Goal: Check status: Check status

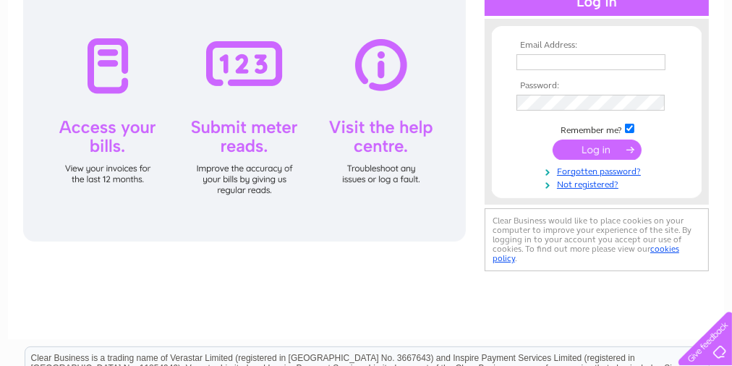
scroll to position [168, 0]
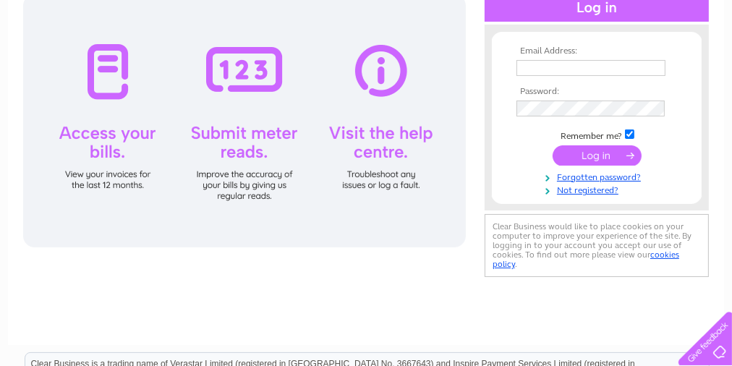
type input "[EMAIL_ADDRESS][DOMAIN_NAME]"
click at [381, 72] on div at bounding box center [244, 120] width 442 height 253
click at [586, 152] on input "submit" at bounding box center [596, 155] width 89 height 20
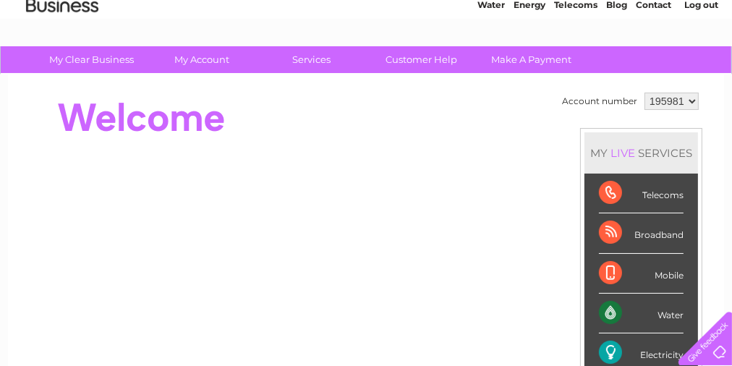
scroll to position [55, 0]
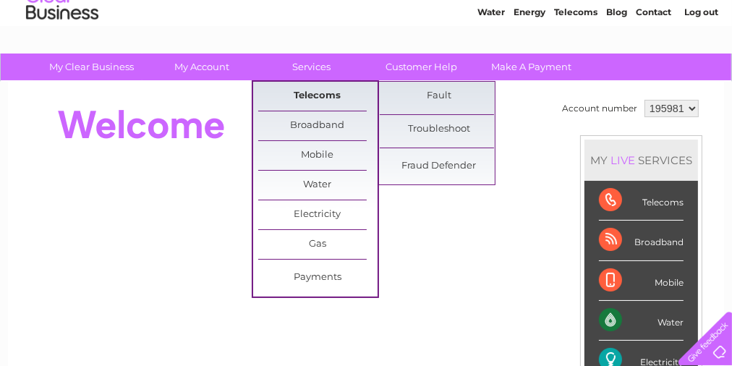
click at [302, 87] on link "Telecoms" at bounding box center [317, 96] width 119 height 29
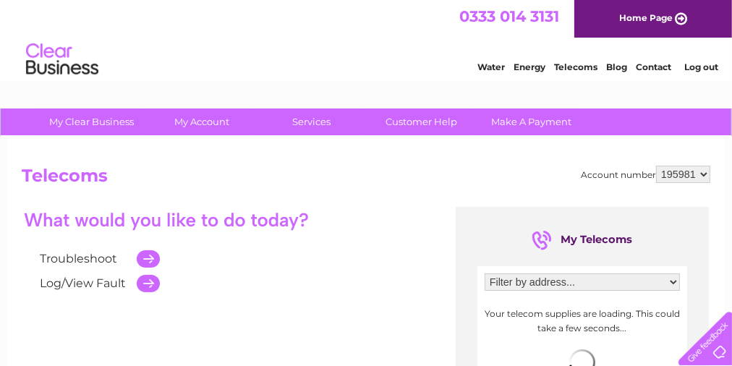
click at [79, 281] on link "Log/View Fault" at bounding box center [83, 283] width 86 height 14
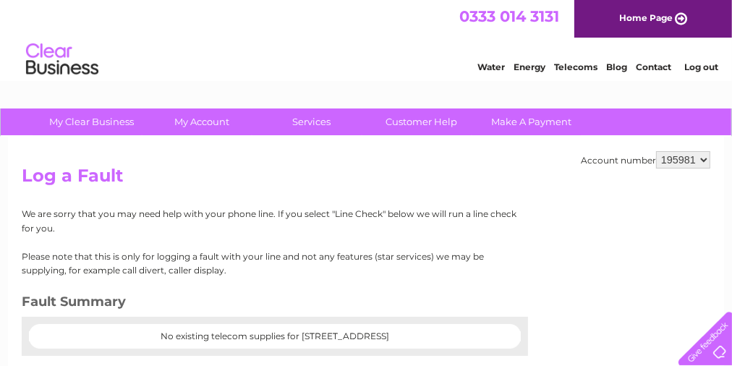
scroll to position [168, 0]
